Goal: Navigation & Orientation: Find specific page/section

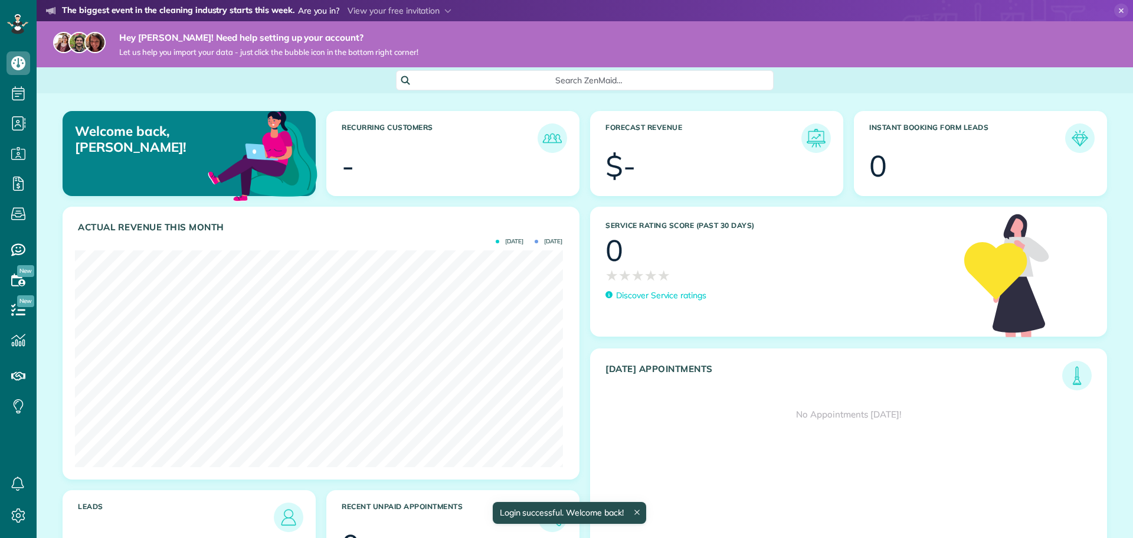
scroll to position [217, 488]
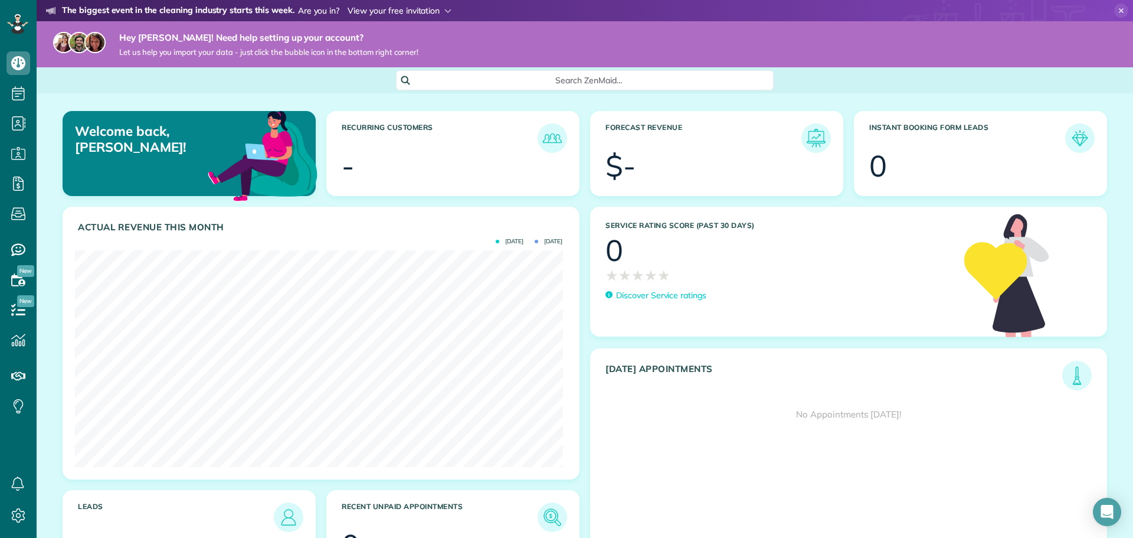
click at [390, 10] on span at bounding box center [400, 10] width 104 height 11
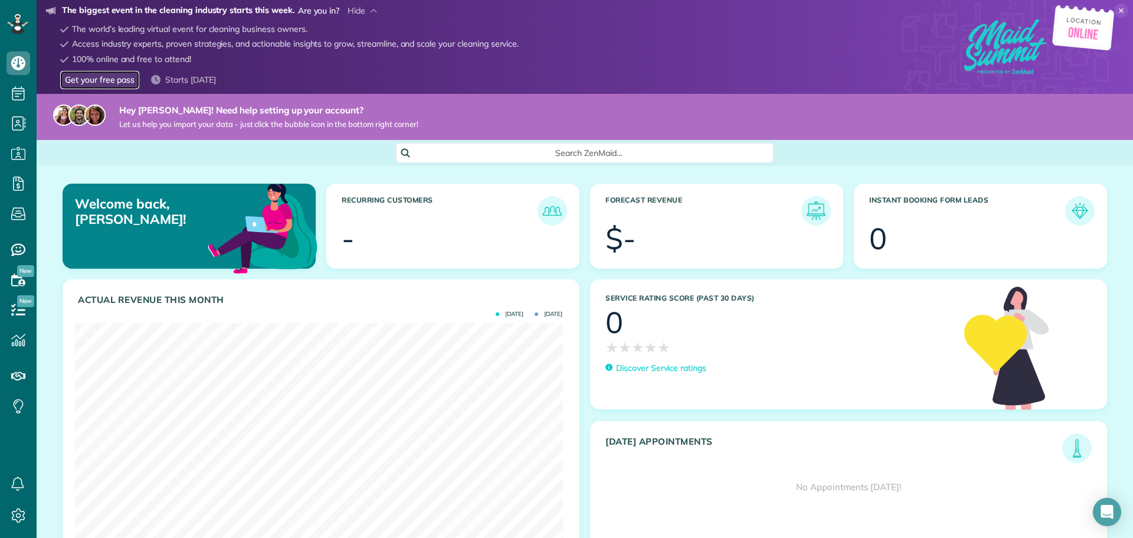
click at [112, 84] on link "Get your free pass" at bounding box center [99, 80] width 79 height 18
click at [1115, 11] on icon at bounding box center [1122, 11] width 14 height 14
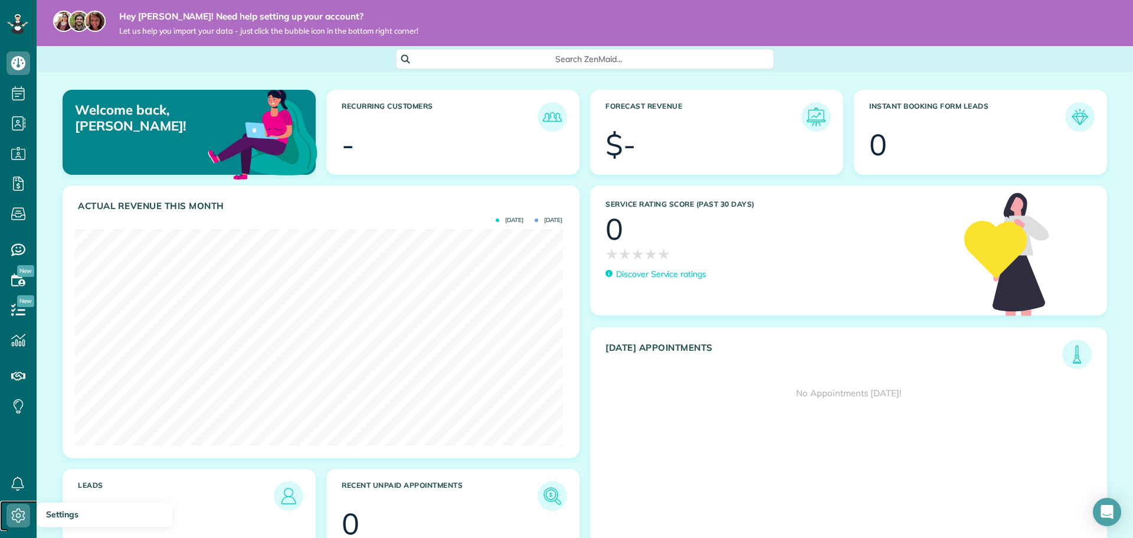
click at [24, 513] on use at bounding box center [19, 515] width 14 height 14
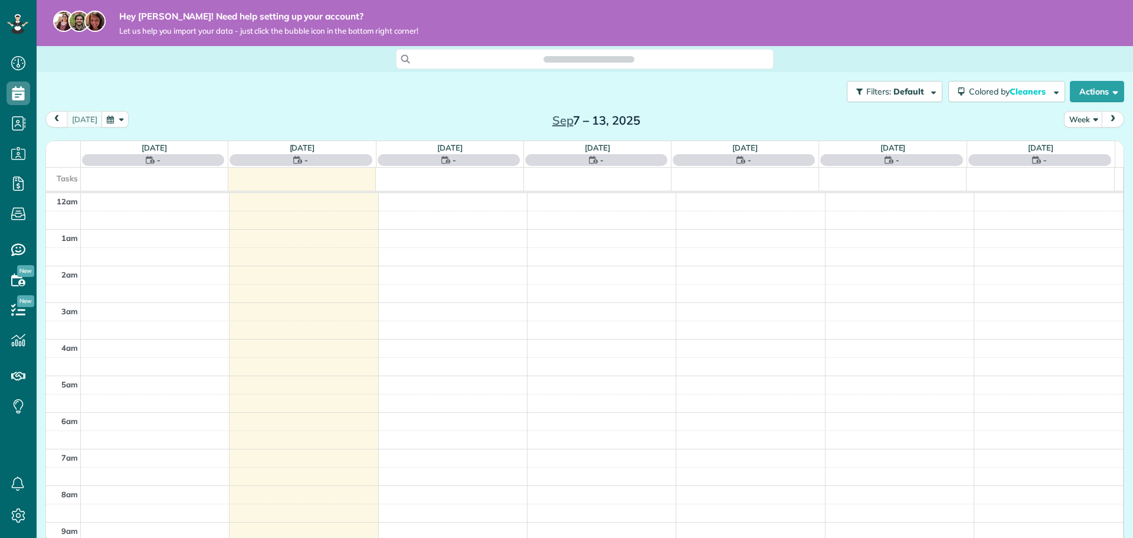
scroll to position [257, 0]
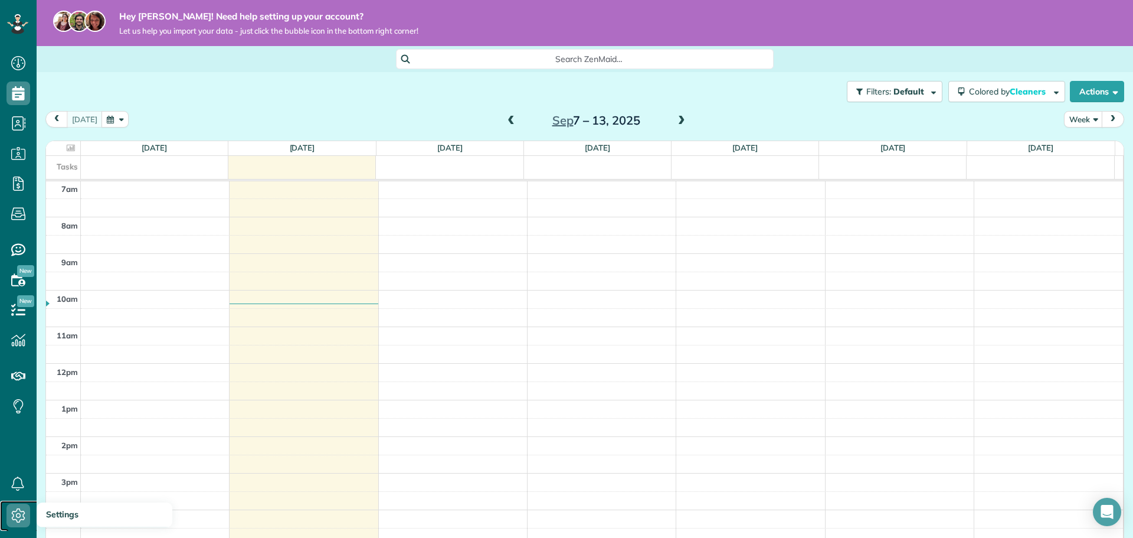
click at [19, 507] on icon at bounding box center [18, 516] width 24 height 24
